Goal: Transaction & Acquisition: Purchase product/service

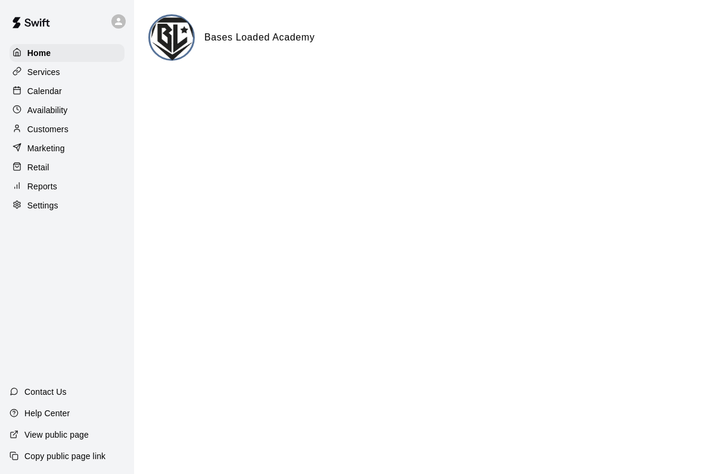
click at [32, 163] on p "Retail" at bounding box center [38, 167] width 22 height 12
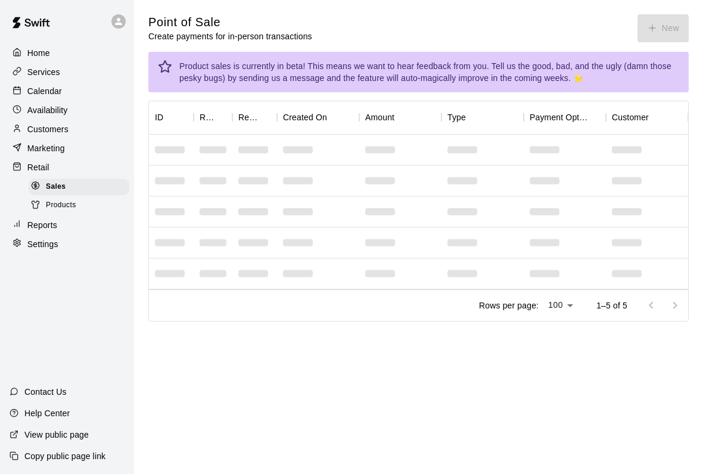
click at [684, 18] on div "Point of Sale Create payments for in-person transactions New" at bounding box center [418, 28] width 540 height 28
click at [684, 18] on button "New" at bounding box center [662, 28] width 51 height 28
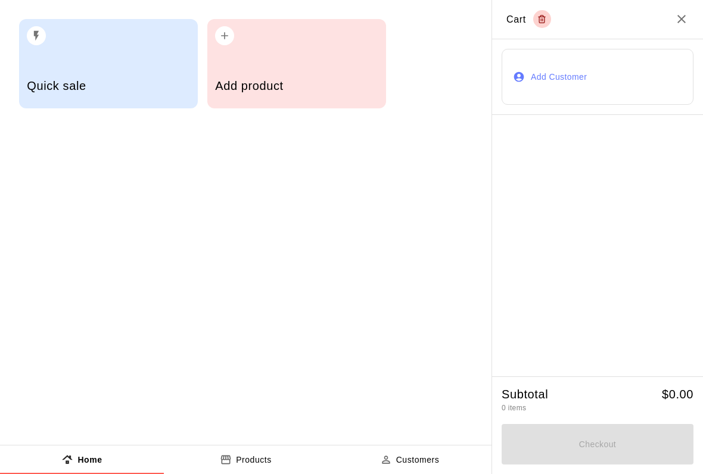
click at [77, 68] on div "Quick sale" at bounding box center [108, 87] width 163 height 42
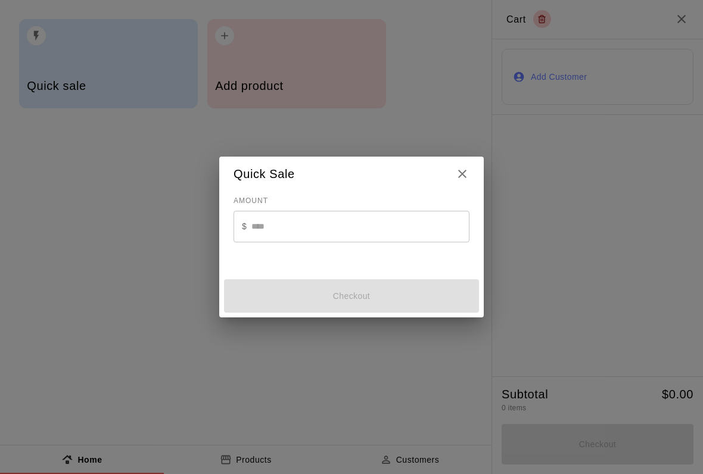
click at [465, 179] on icon "Close" at bounding box center [462, 174] width 14 height 14
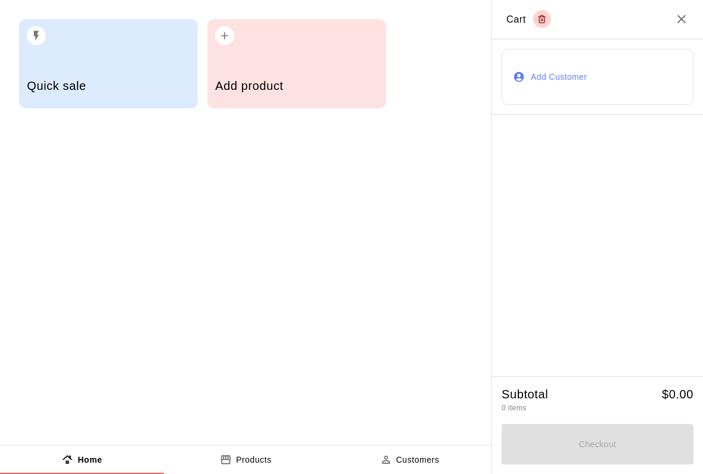
click at [265, 93] on h5 "Add product" at bounding box center [296, 86] width 163 height 16
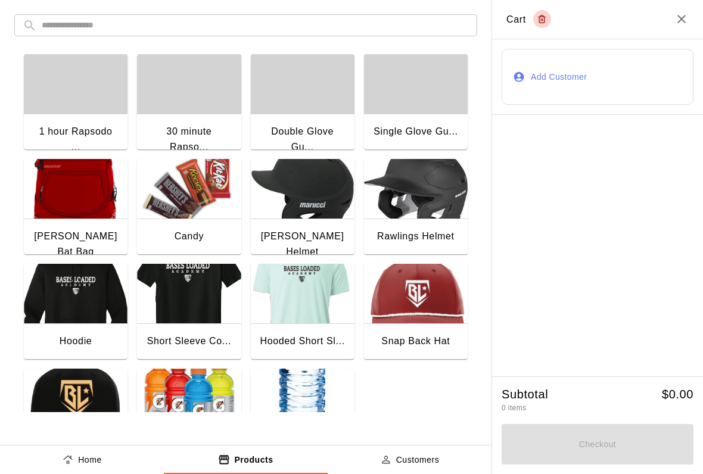
click at [181, 207] on img "button" at bounding box center [189, 189] width 104 height 60
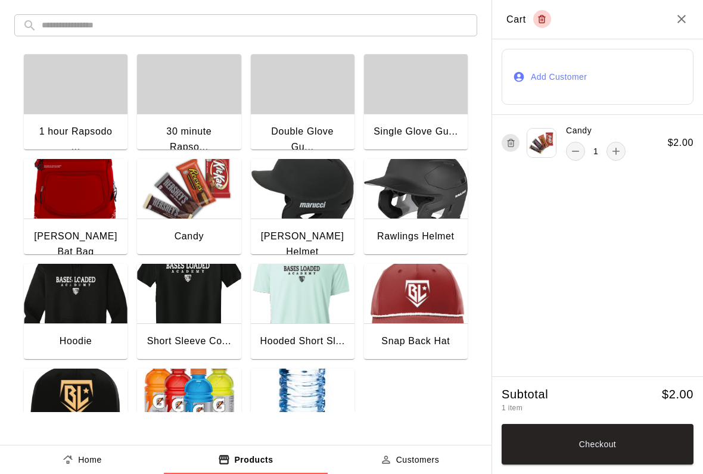
click at [570, 439] on button "Checkout" at bounding box center [597, 444] width 192 height 40
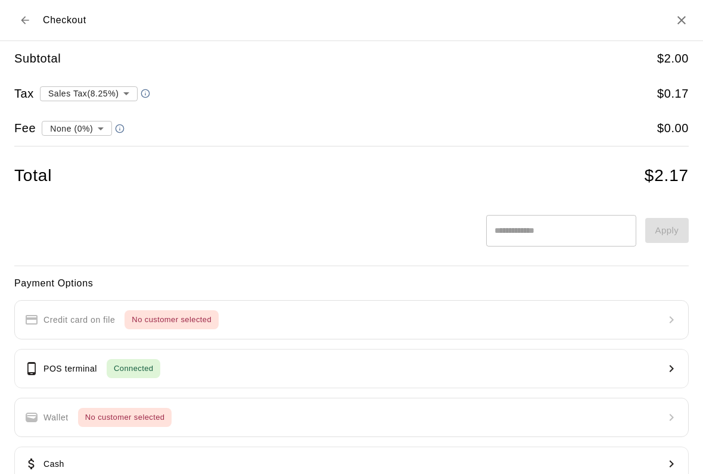
click at [529, 372] on button "POS terminal Connected" at bounding box center [351, 368] width 674 height 39
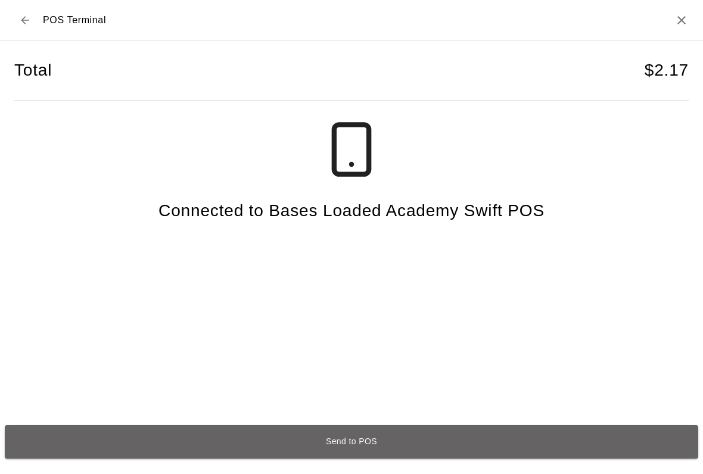
click at [251, 447] on button "Send to POS" at bounding box center [351, 441] width 693 height 33
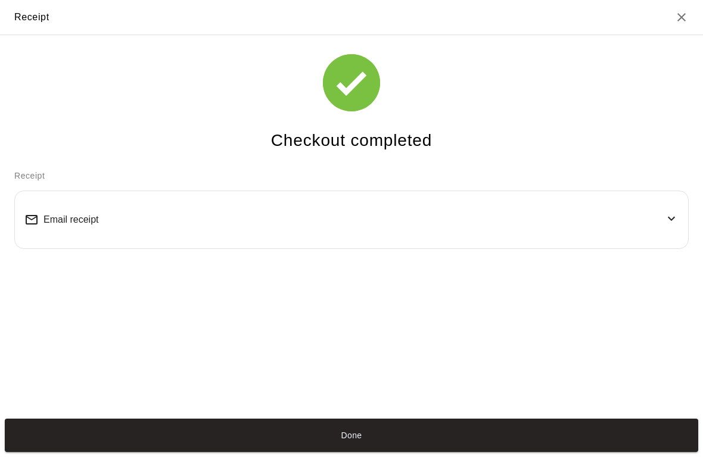
click at [535, 452] on button "Done" at bounding box center [351, 435] width 693 height 33
